Goal: Task Accomplishment & Management: Use online tool/utility

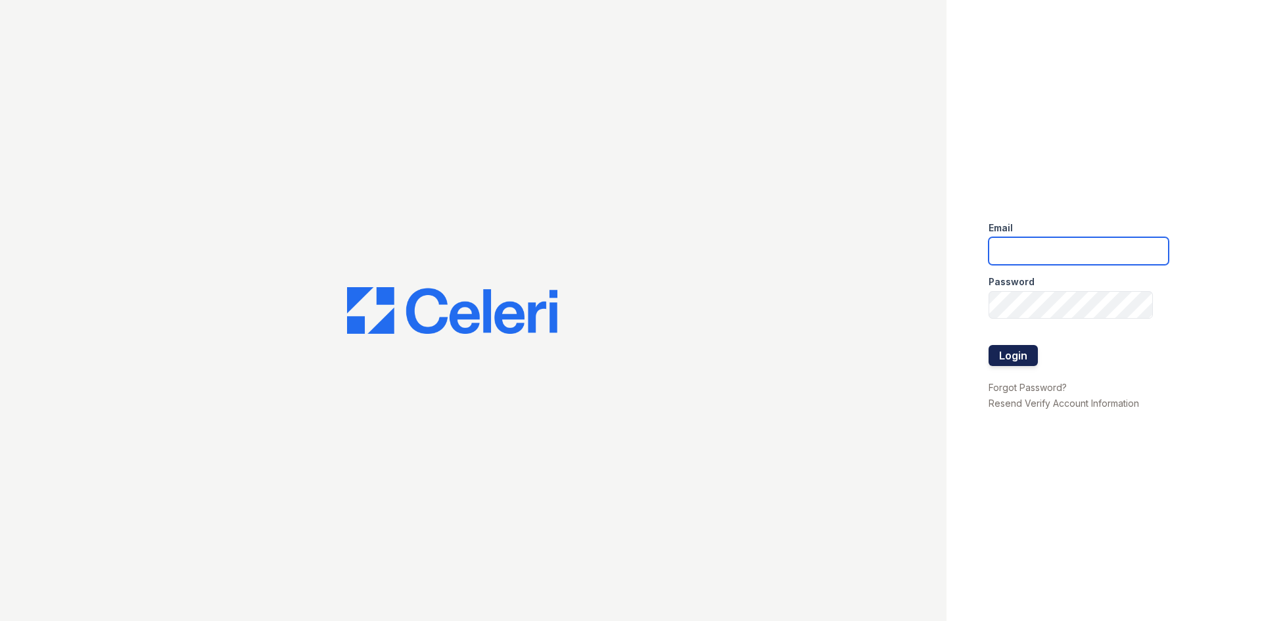
type input "[EMAIL_ADDRESS][DOMAIN_NAME]"
click at [1023, 358] on button "Login" at bounding box center [1013, 355] width 49 height 21
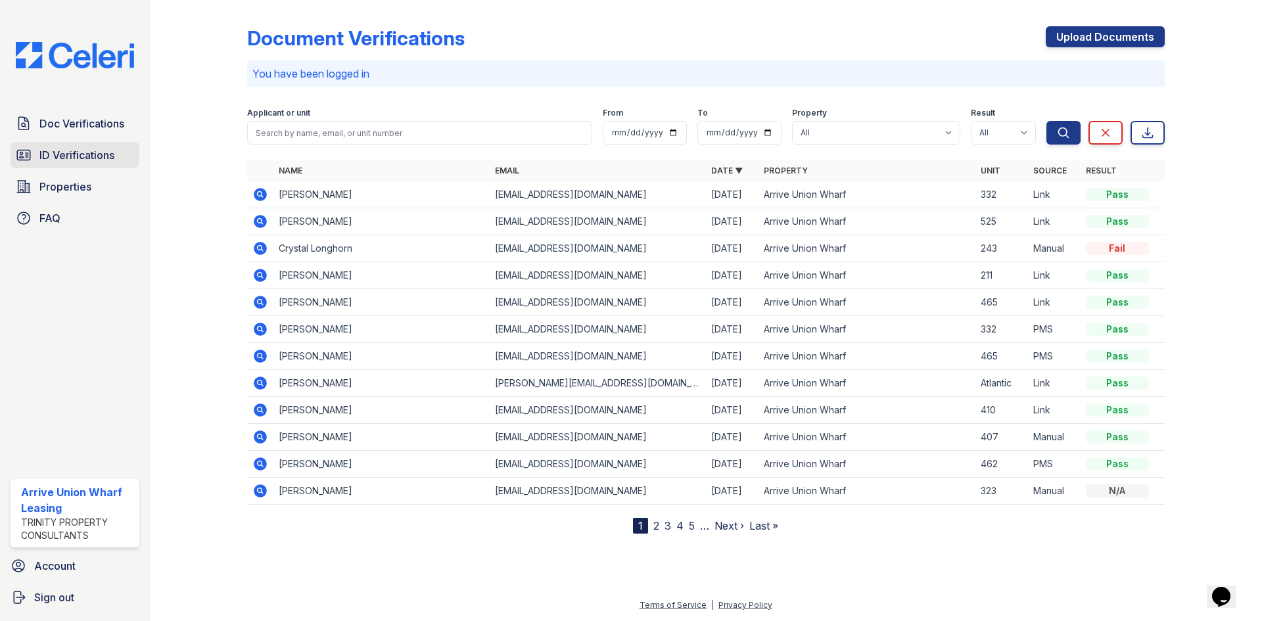
click at [107, 142] on link "ID Verifications" at bounding box center [75, 155] width 129 height 26
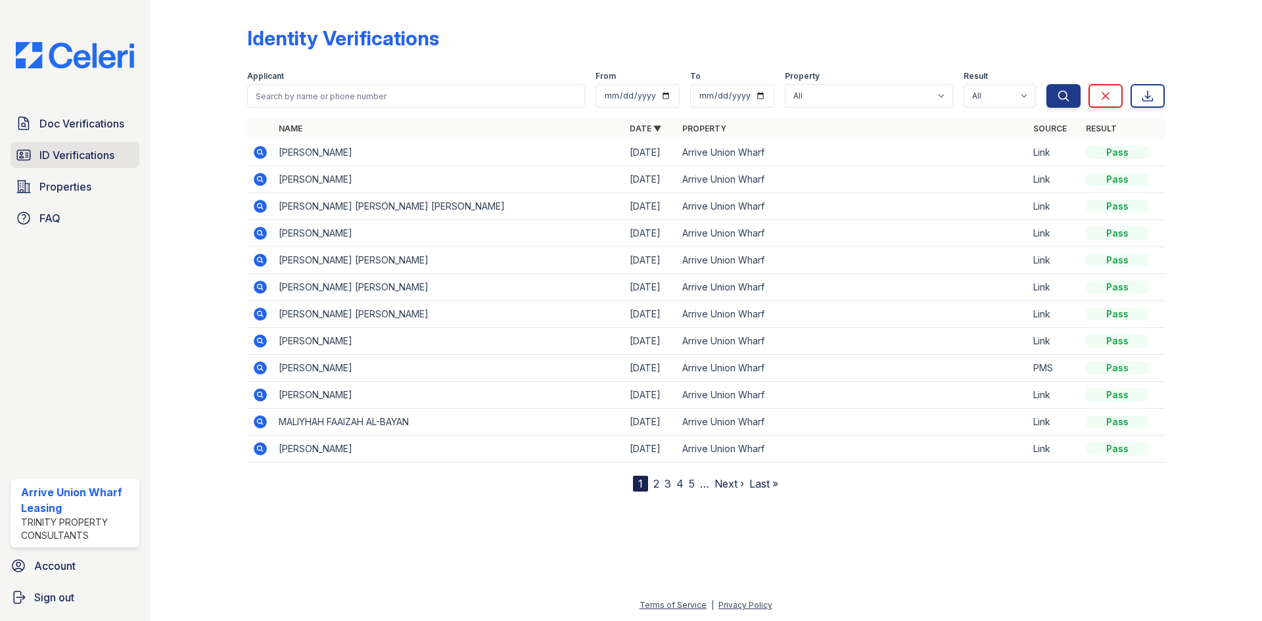
click at [103, 148] on span "ID Verifications" at bounding box center [76, 155] width 75 height 16
